Goal: Information Seeking & Learning: Learn about a topic

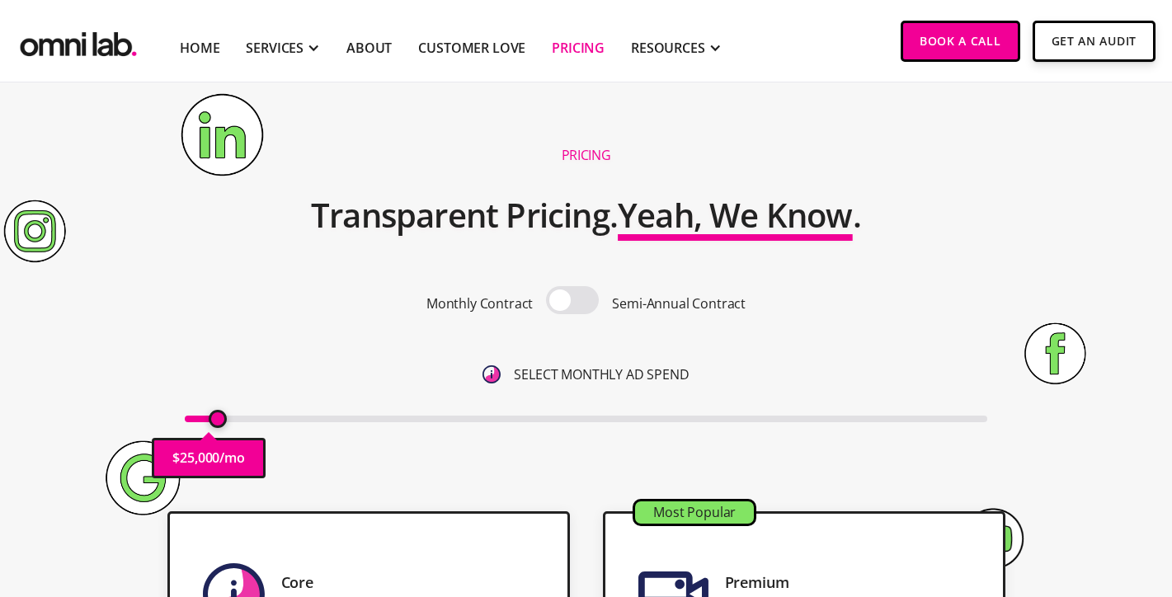
scroll to position [128, 0]
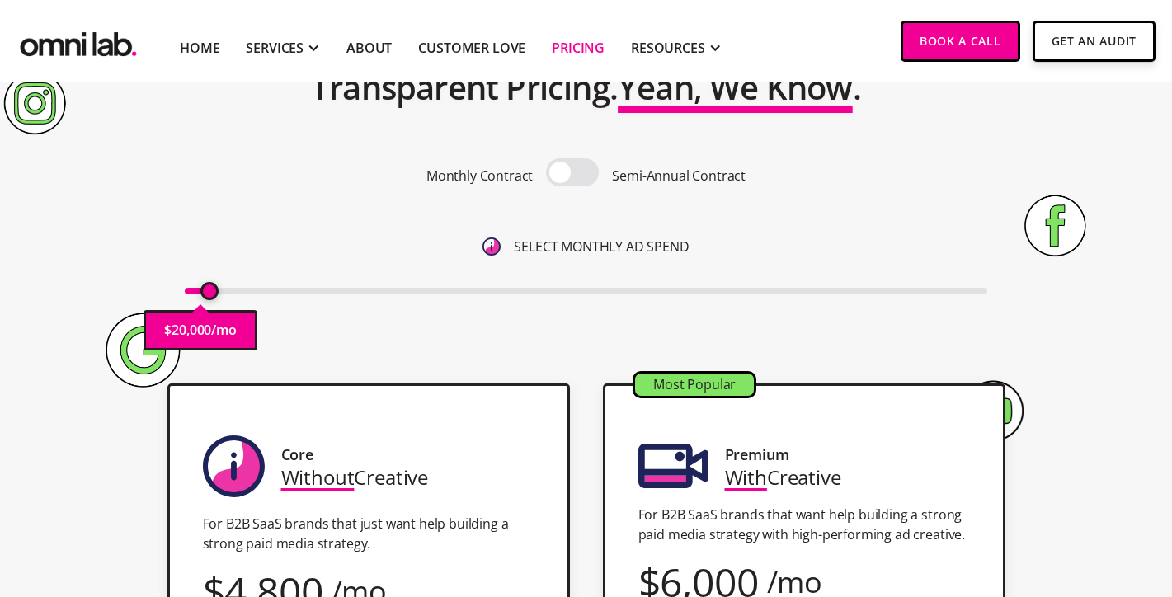
type input "20000"
click at [208, 291] on input "range" at bounding box center [586, 291] width 803 height 7
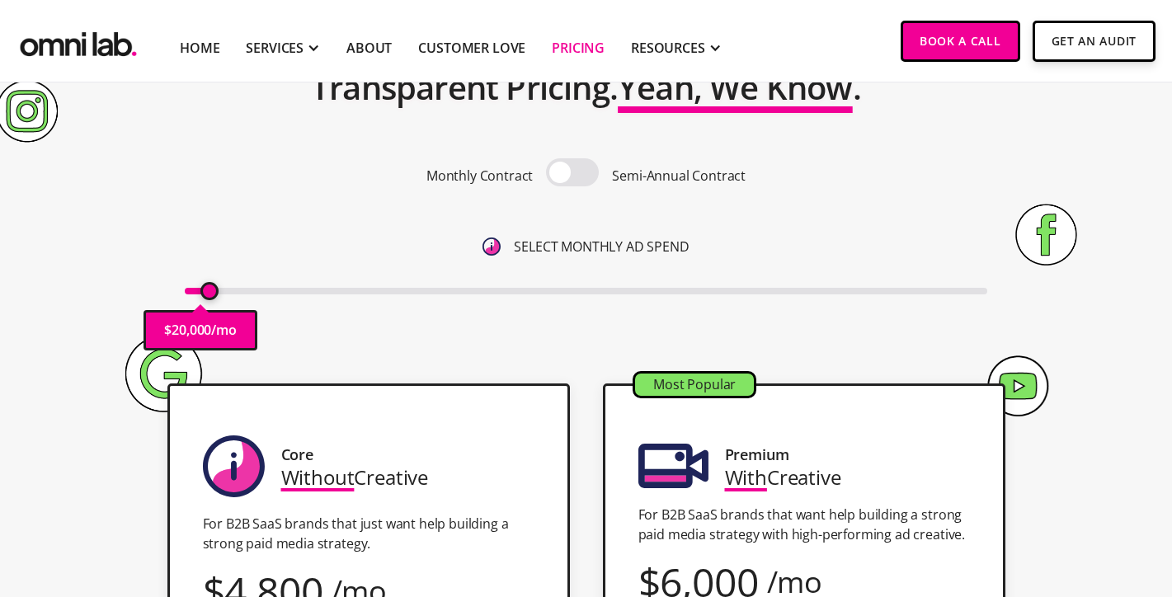
scroll to position [255, 0]
